Goal: Transaction & Acquisition: Obtain resource

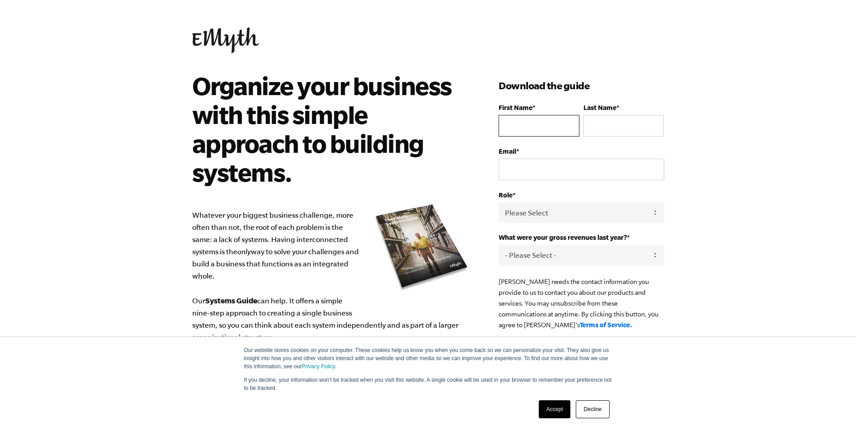
click at [520, 132] on input "First Name *" at bounding box center [538, 126] width 80 height 22
type input "[PERSON_NAME]"
type input "[EMAIL_ADDRESS][DOMAIN_NAME]"
click at [549, 214] on select "Please Select Owner Partner / Co-Owner Executive Employee / Other" at bounding box center [580, 213] width 165 height 20
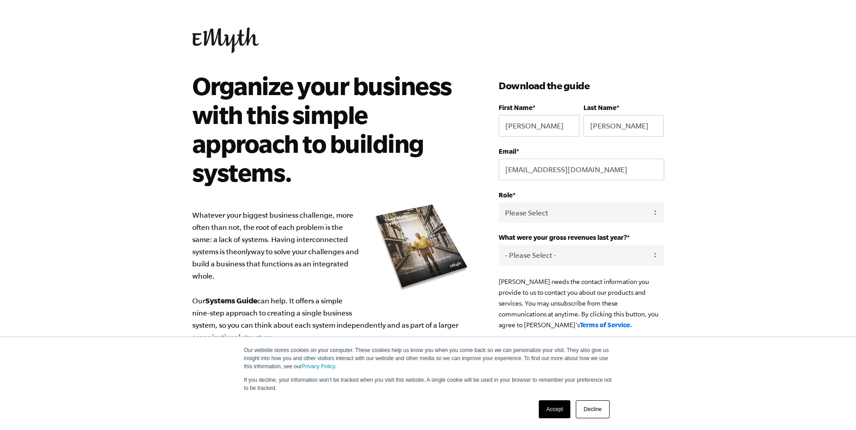
select select "Owner"
click at [498, 203] on select "Please Select Owner Partner / Co-Owner Executive Employee / Other" at bounding box center [580, 213] width 165 height 20
click at [547, 252] on select "- Please Select - 0-75K 76-150K 151-275K 276-500K 501-750K 751-1M 1-2.5M 2.5-5M…" at bounding box center [580, 255] width 165 height 20
select select "276-500K"
click at [498, 245] on select "- Please Select - 0-75K 76-150K 151-275K 276-500K 501-750K 751-1M 1-2.5M 2.5-5M…" at bounding box center [580, 255] width 165 height 20
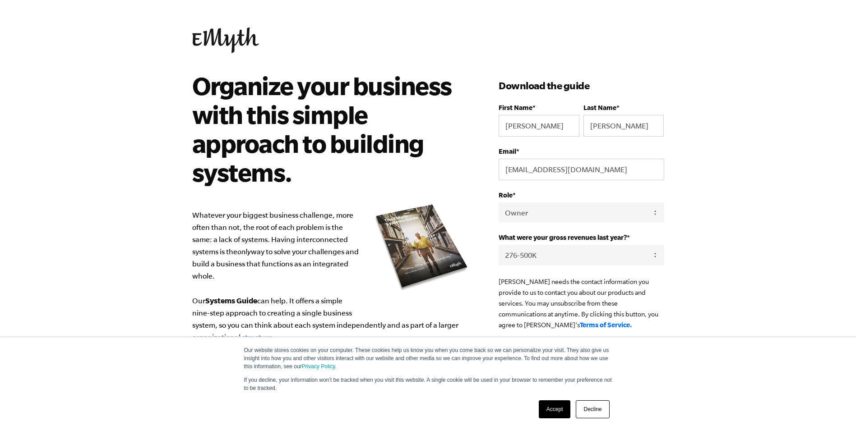
click at [552, 408] on link "Accept" at bounding box center [555, 410] width 32 height 18
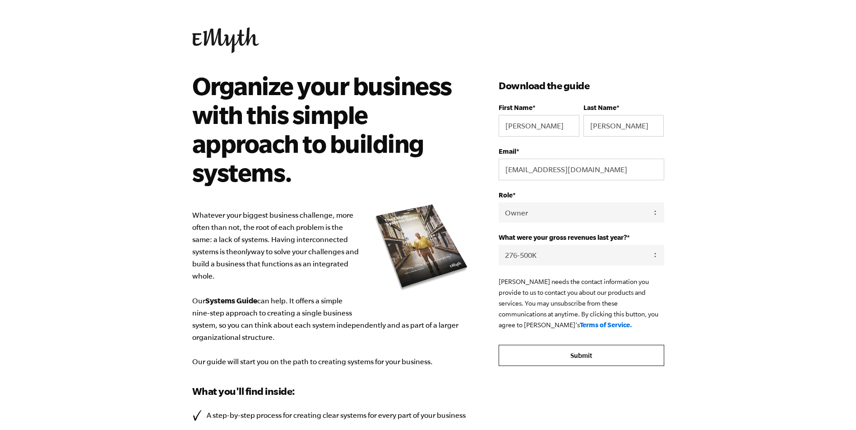
click at [579, 356] on input "Submit" at bounding box center [580, 356] width 165 height 22
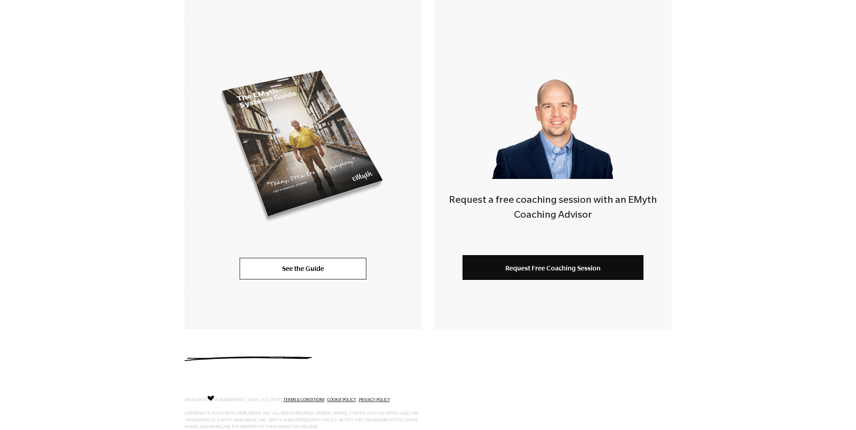
scroll to position [217, 0]
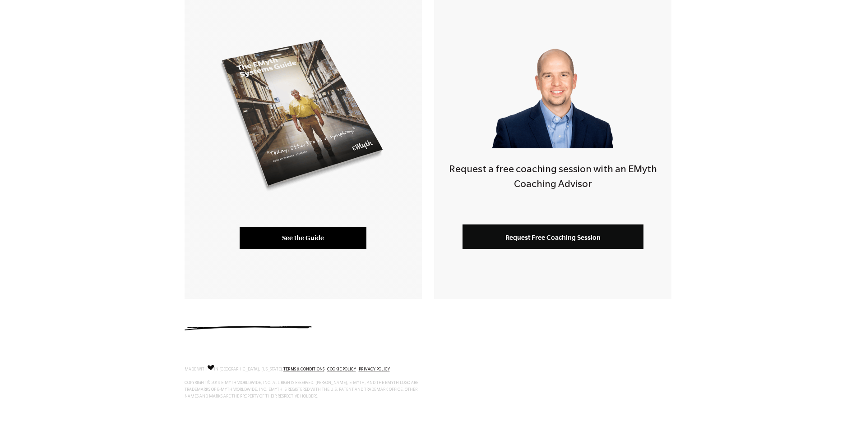
click at [294, 231] on link "See the Guide" at bounding box center [303, 238] width 127 height 22
